Goal: Task Accomplishment & Management: Use online tool/utility

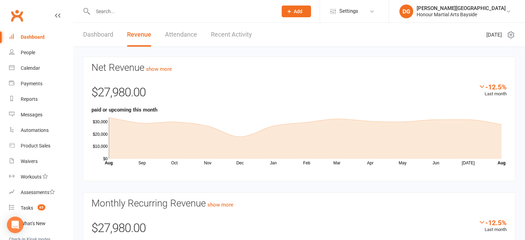
click at [188, 36] on link "Attendance" at bounding box center [181, 35] width 32 height 24
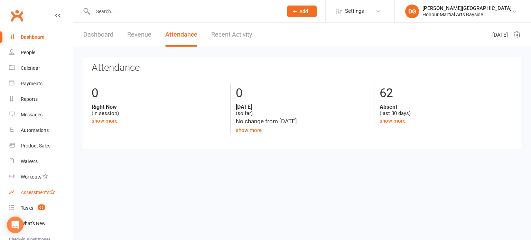
scroll to position [76, 0]
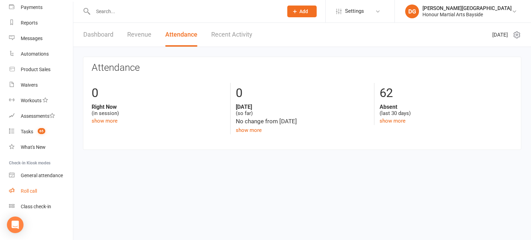
click at [30, 191] on div "Roll call" at bounding box center [29, 191] width 16 height 6
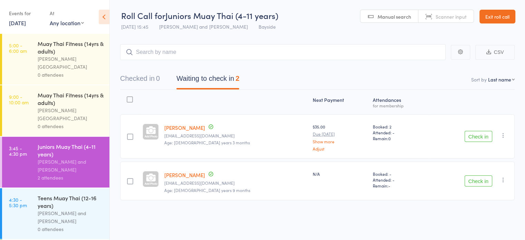
click at [26, 25] on link "11 Aug, 2025" at bounding box center [17, 23] width 17 height 8
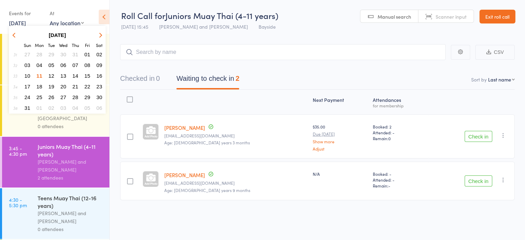
click at [40, 74] on span "11" at bounding box center [40, 76] width 6 height 6
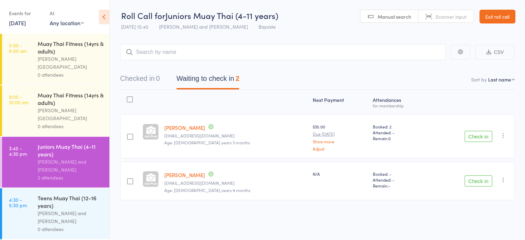
click at [95, 71] on div "0 attendees" at bounding box center [71, 75] width 66 height 8
